Goal: Task Accomplishment & Management: Use online tool/utility

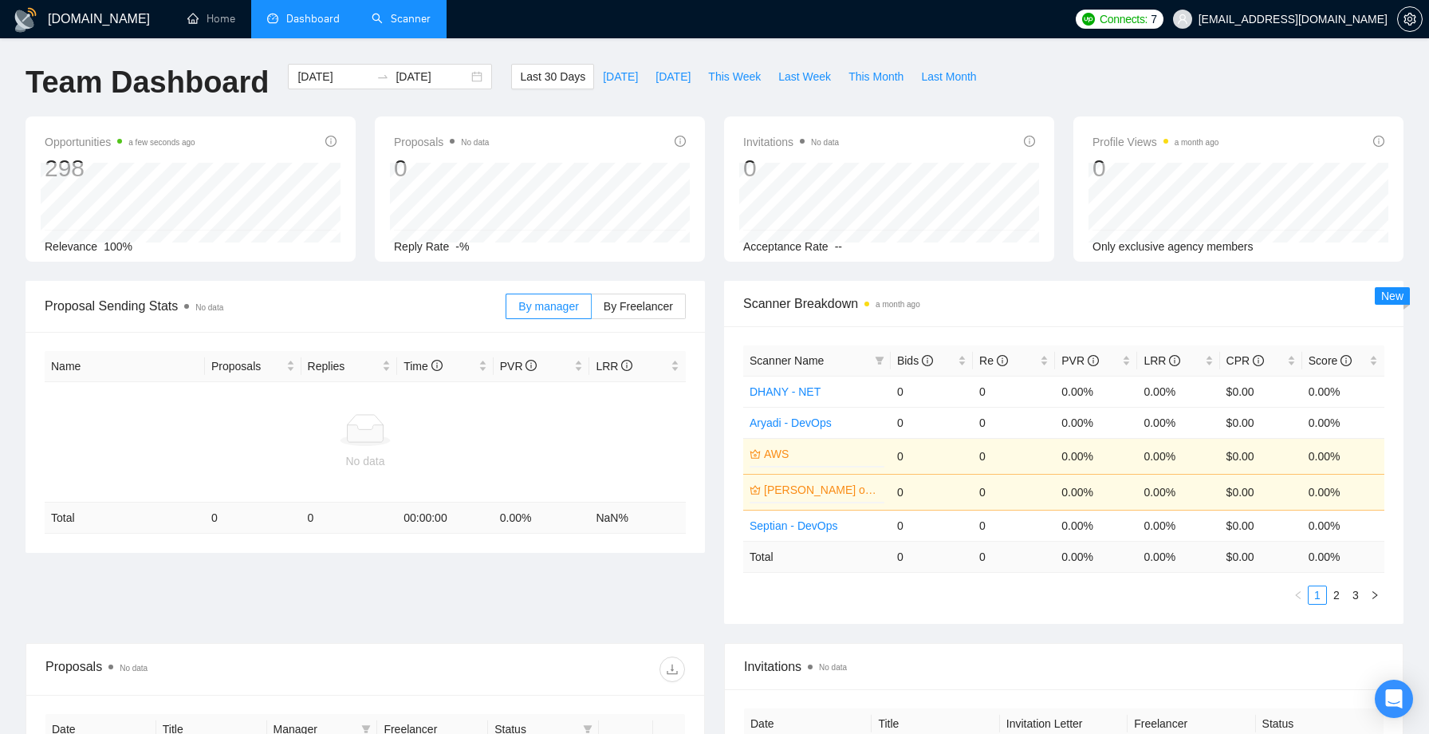
click at [422, 12] on link "Scanner" at bounding box center [401, 19] width 59 height 14
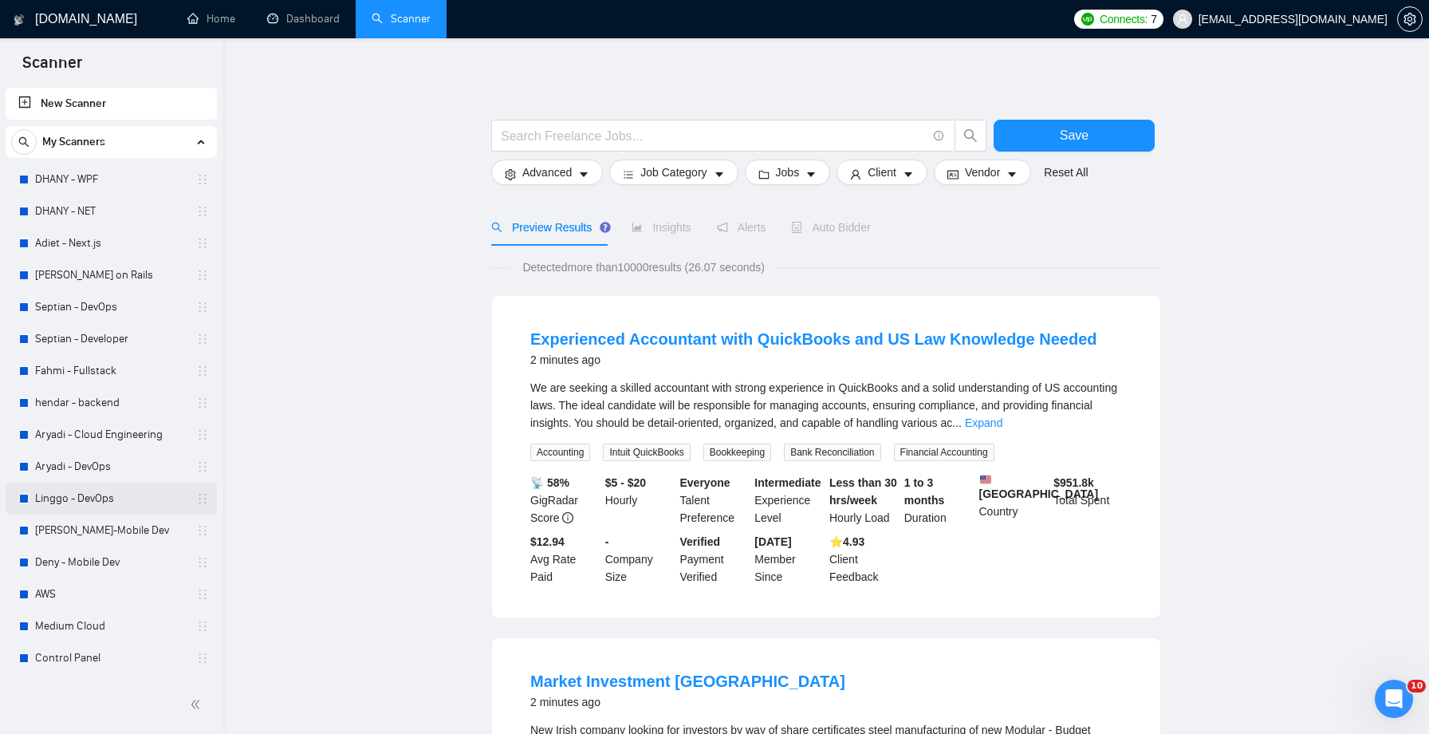
scroll to position [62, 0]
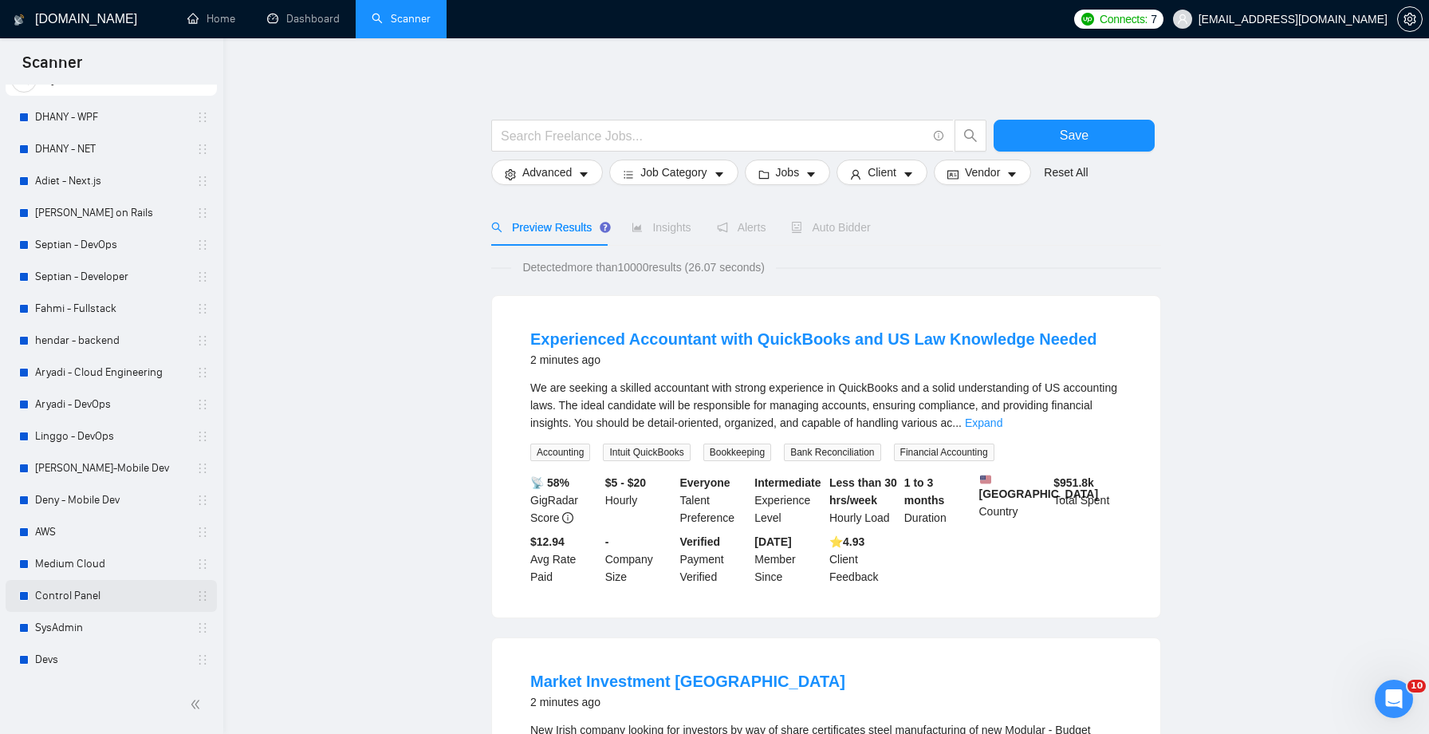
click at [95, 602] on link "Control Panel" at bounding box center [111, 596] width 152 height 32
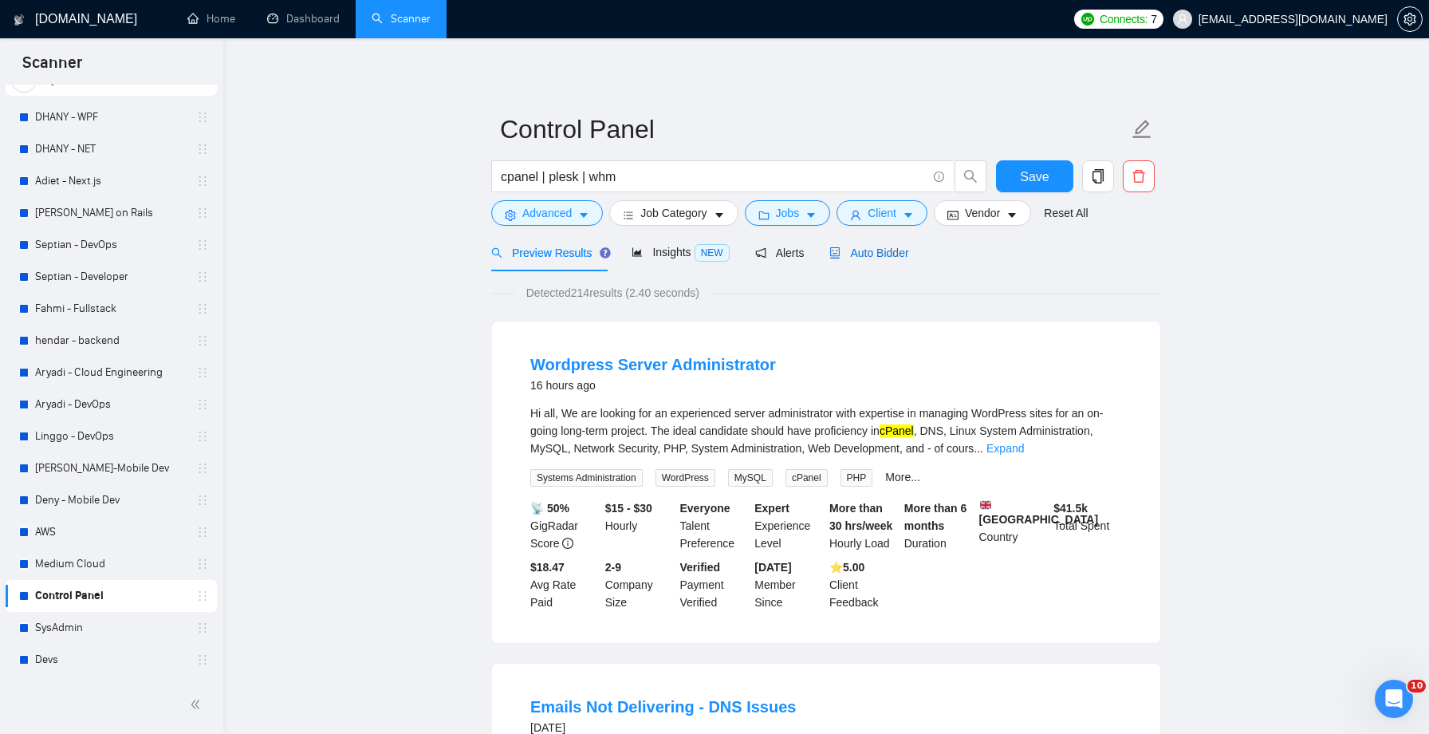
click at [903, 252] on span "Auto Bidder" at bounding box center [868, 252] width 79 height 13
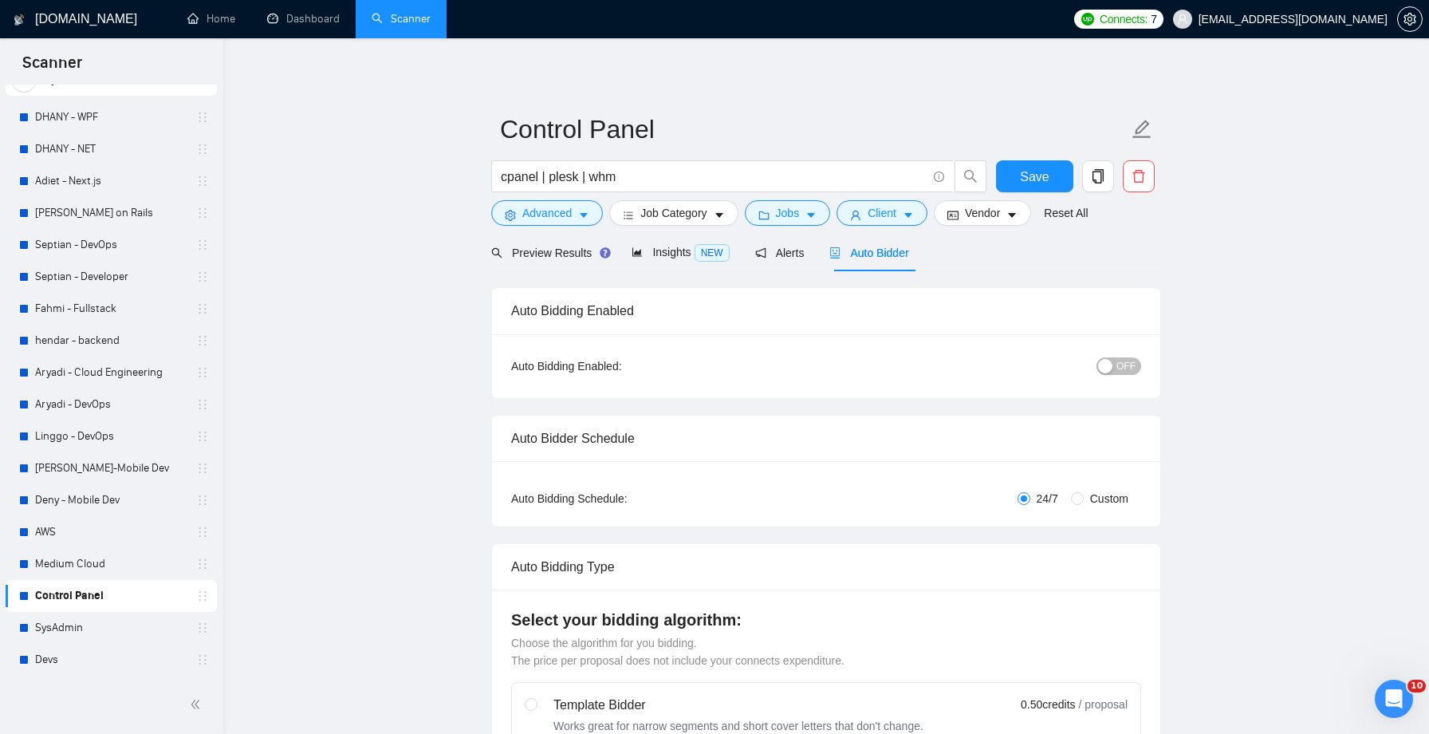
checkbox input "true"
click at [109, 622] on link "SysAdmin" at bounding box center [111, 628] width 152 height 32
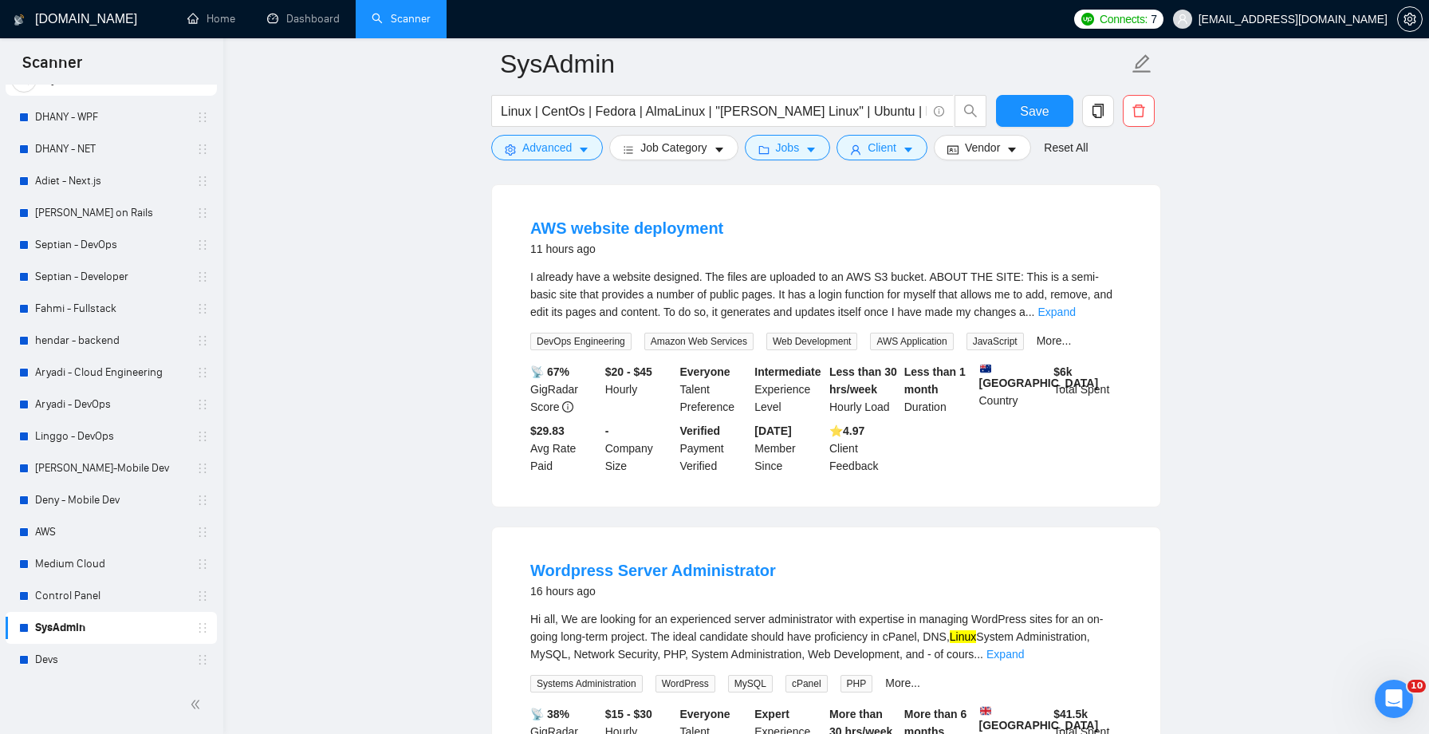
scroll to position [163, 0]
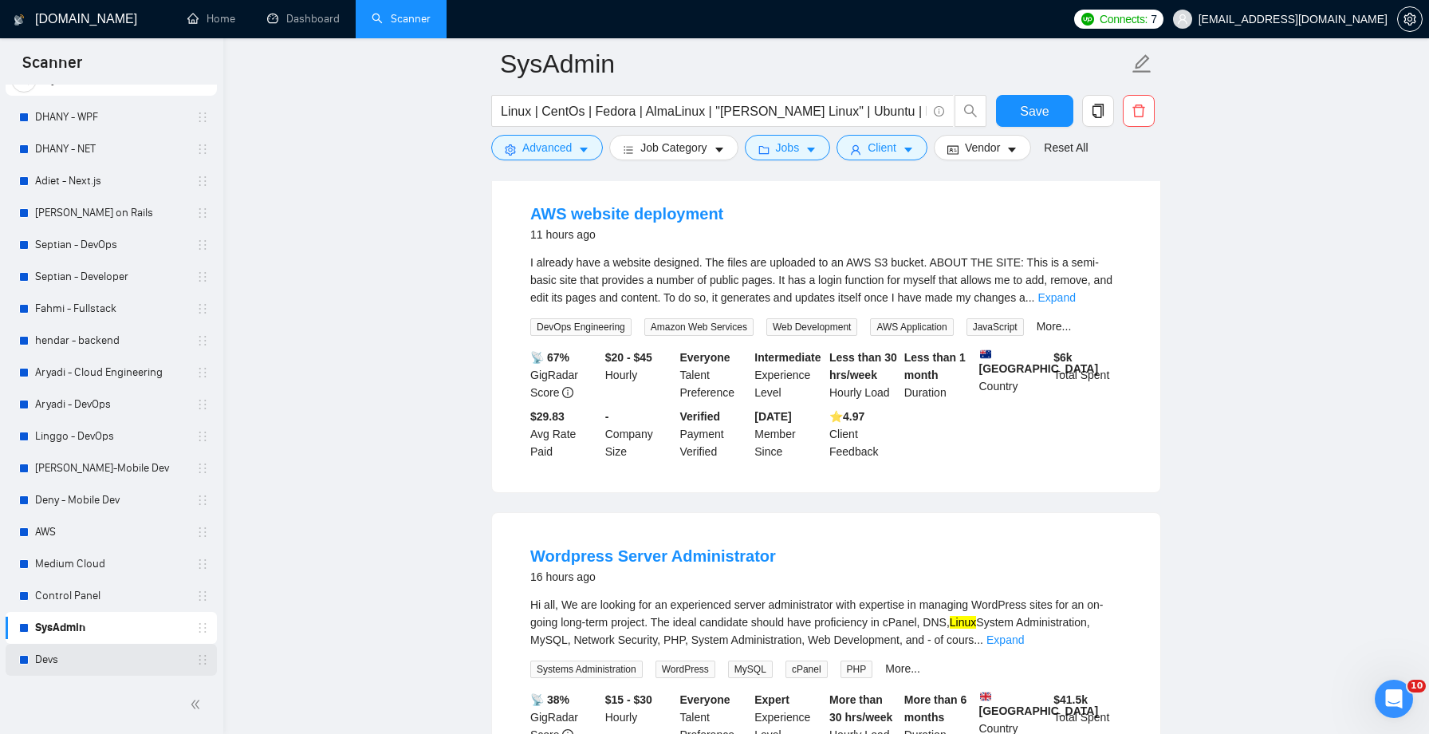
click at [105, 659] on link "Devs" at bounding box center [111, 659] width 152 height 32
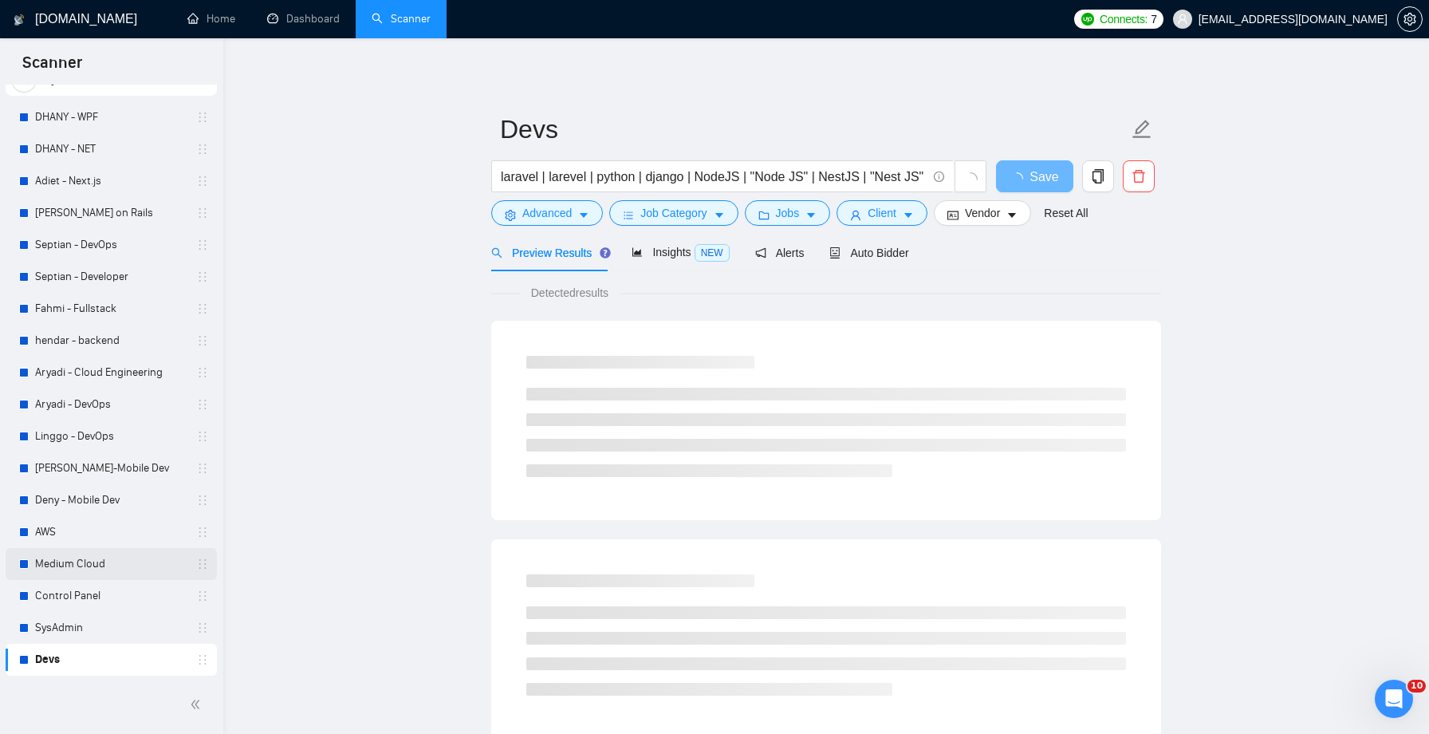
click at [114, 564] on link "Medium Cloud" at bounding box center [111, 564] width 152 height 32
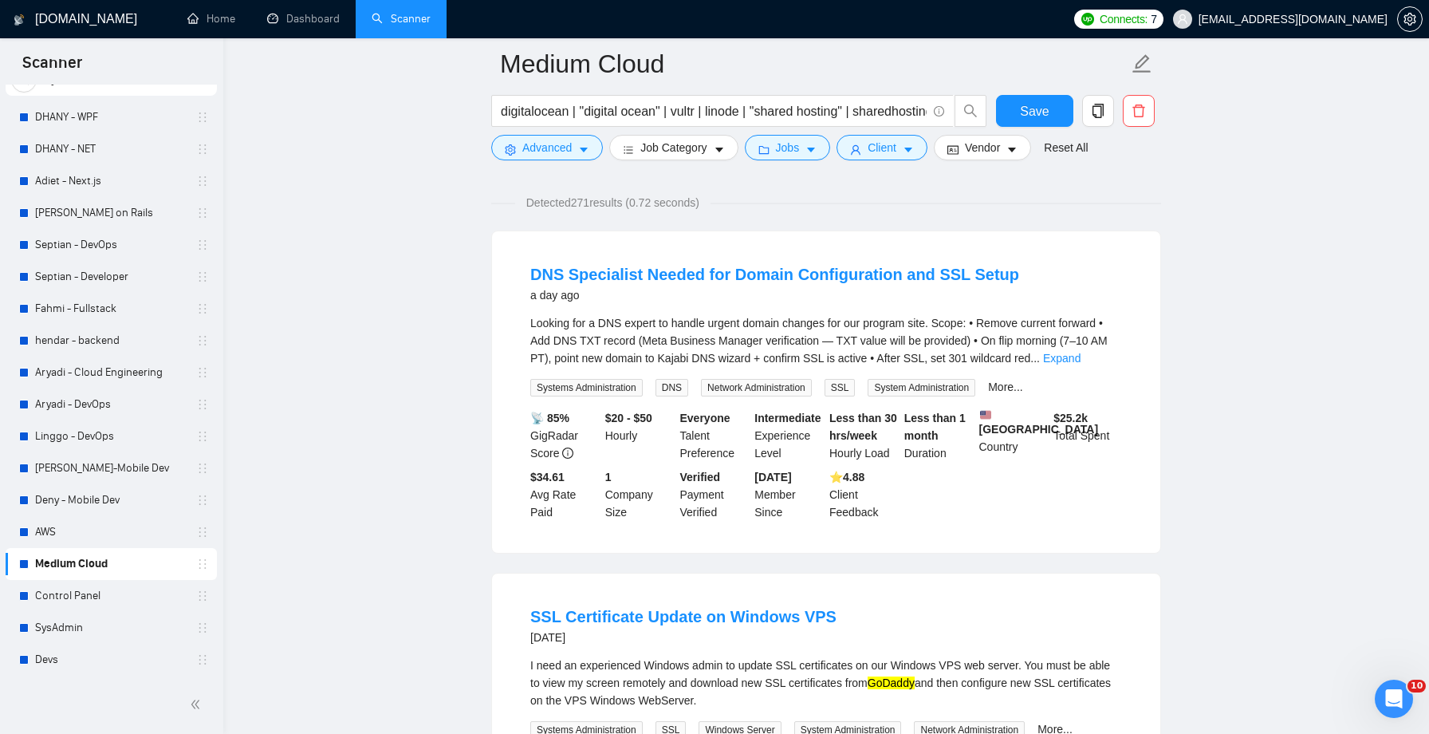
scroll to position [102, 0]
